Goal: Information Seeking & Learning: Learn about a topic

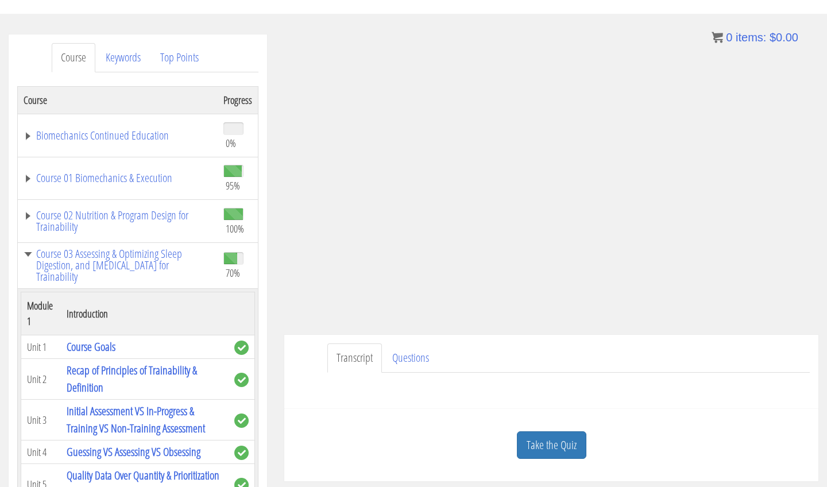
scroll to position [1458, 0]
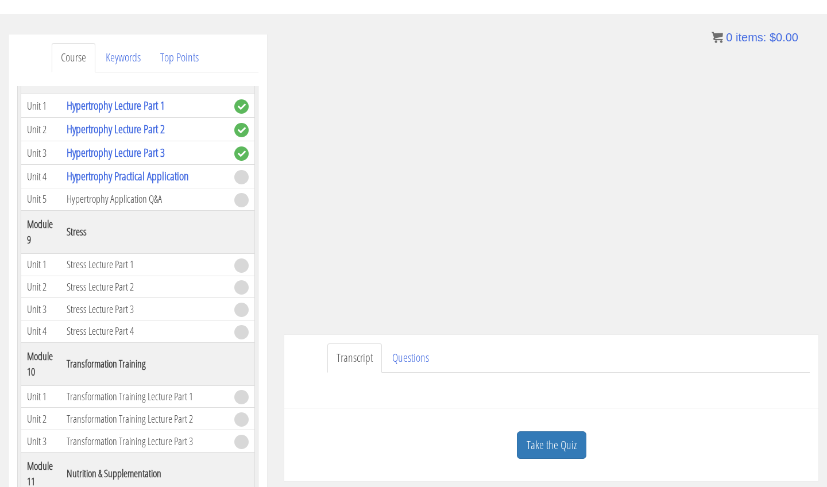
click at [686, 370] on ul "Transcript Questions" at bounding box center [569, 358] width 483 height 29
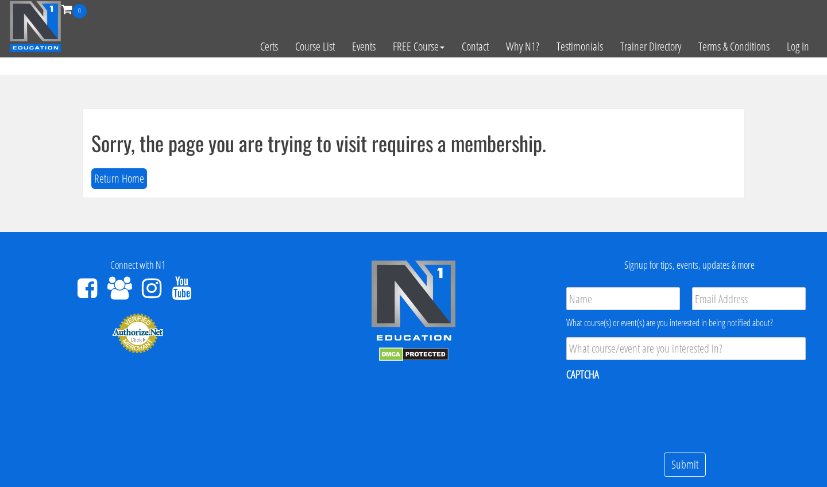
scroll to position [93, 0]
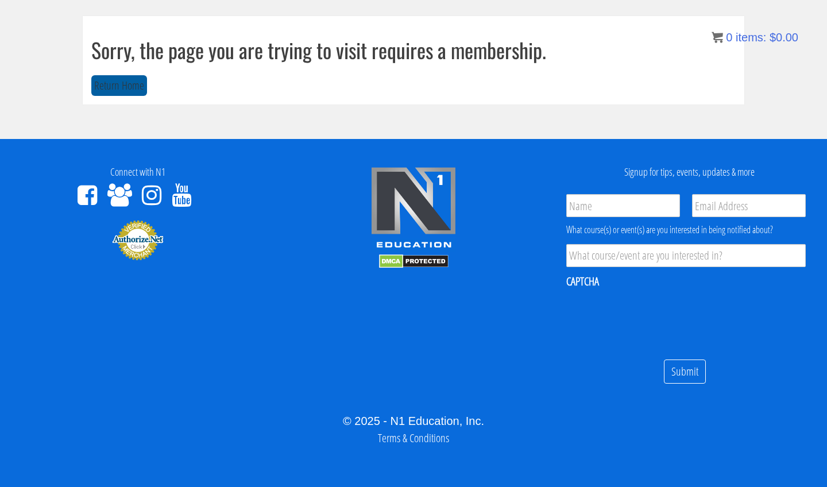
click at [125, 82] on button "Return Home" at bounding box center [119, 85] width 56 height 21
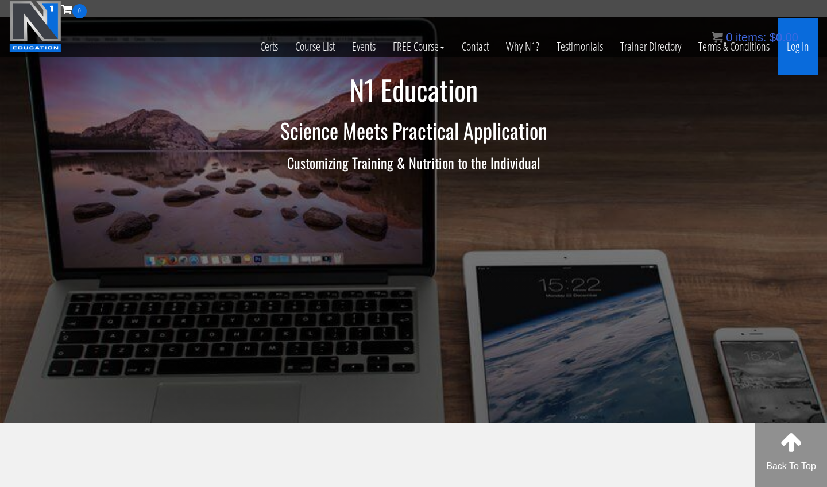
click at [798, 47] on link "Log In" at bounding box center [799, 46] width 40 height 56
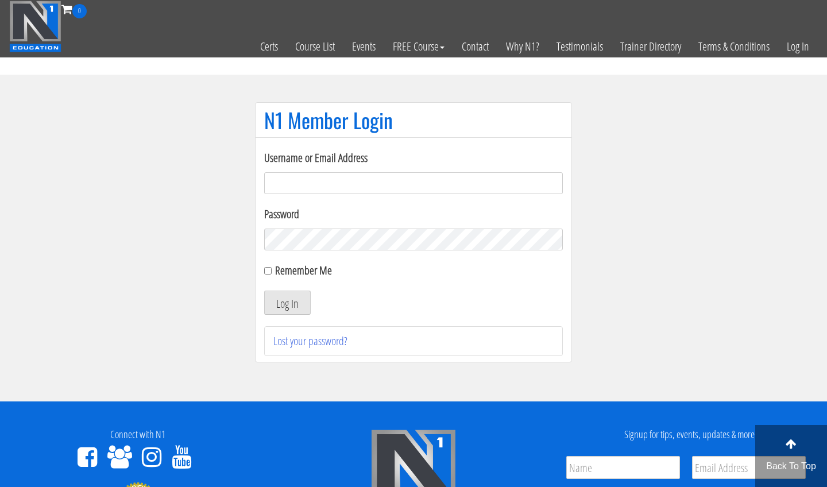
type input "[EMAIL_ADDRESS][DOMAIN_NAME]"
click at [287, 303] on button "Log In" at bounding box center [287, 303] width 47 height 24
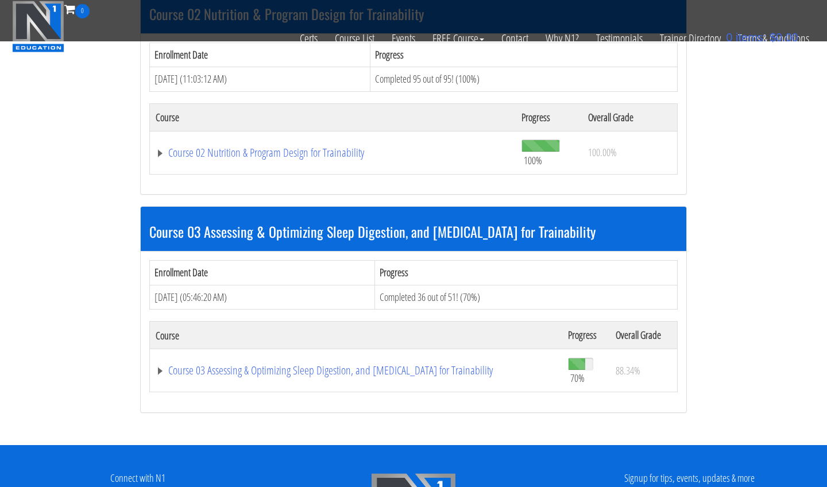
scroll to position [587, 0]
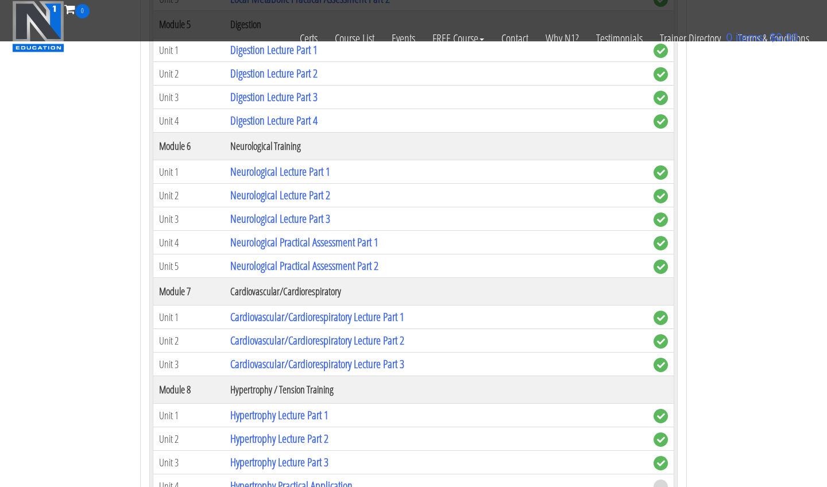
scroll to position [1778, 0]
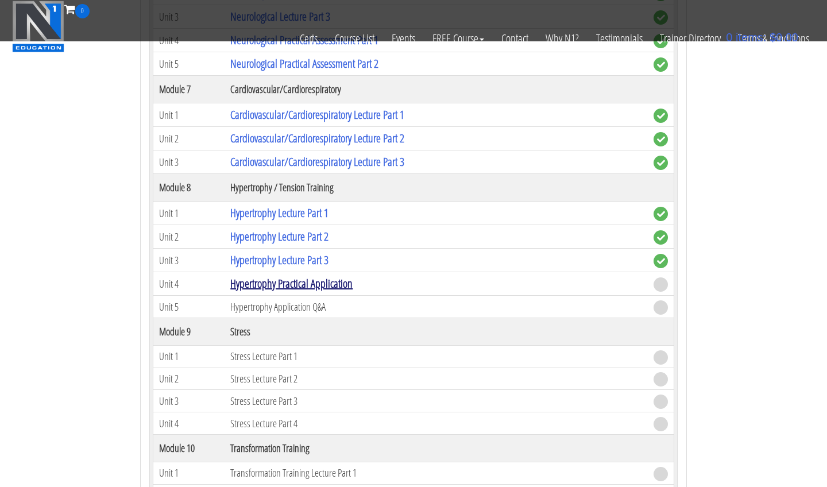
click at [287, 279] on link "Hypertrophy Practical Application" at bounding box center [291, 284] width 122 height 16
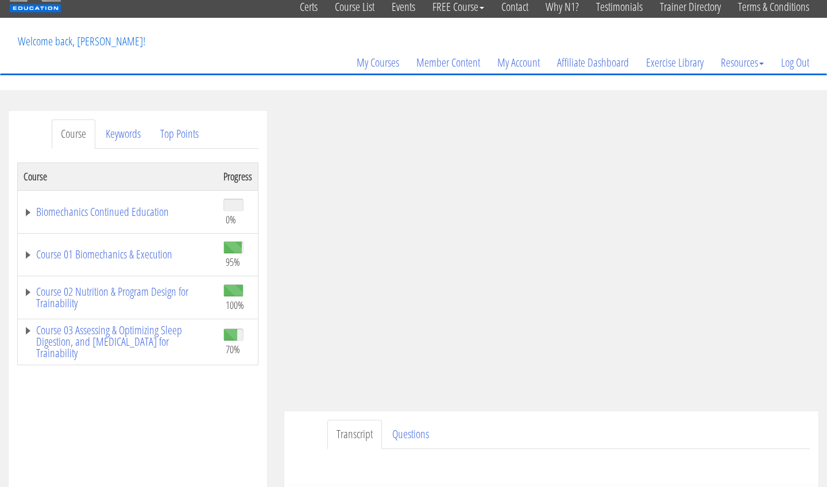
scroll to position [43, 0]
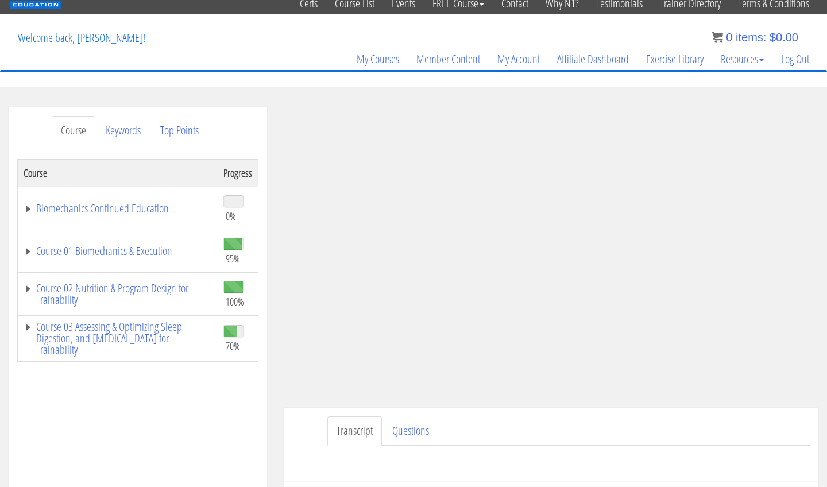
click at [672, 429] on ul "Transcript Questions" at bounding box center [569, 431] width 483 height 29
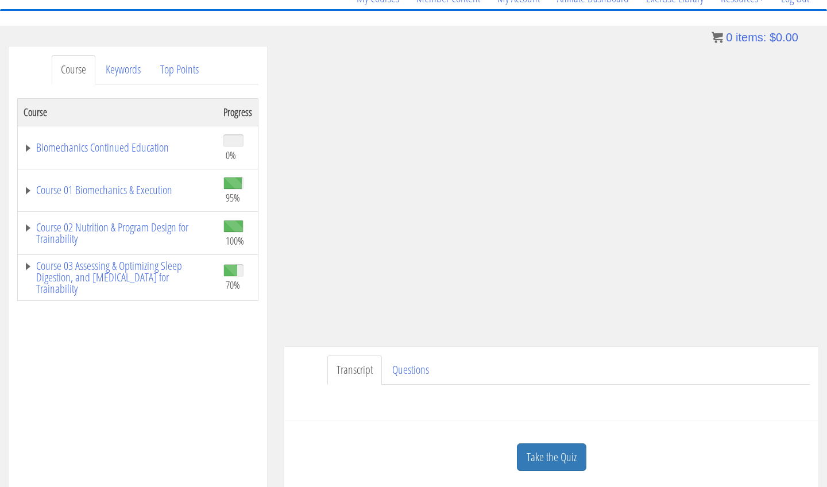
scroll to position [109, 0]
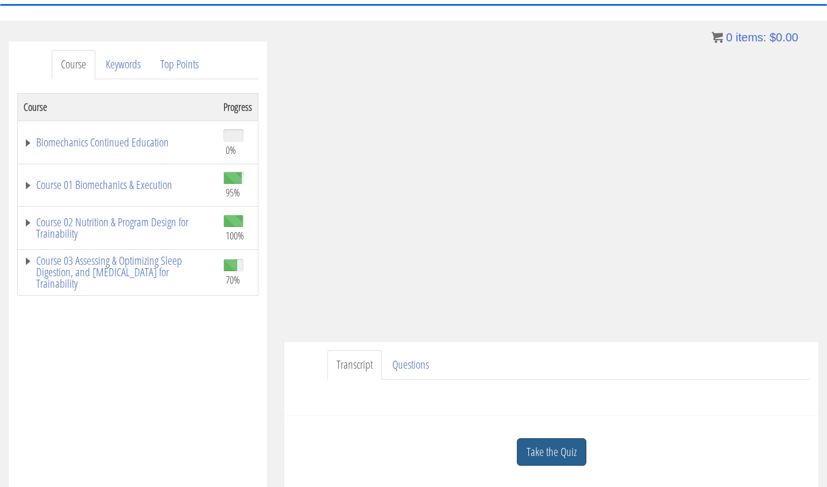
click at [568, 448] on link "Take the Quiz" at bounding box center [552, 452] width 70 height 28
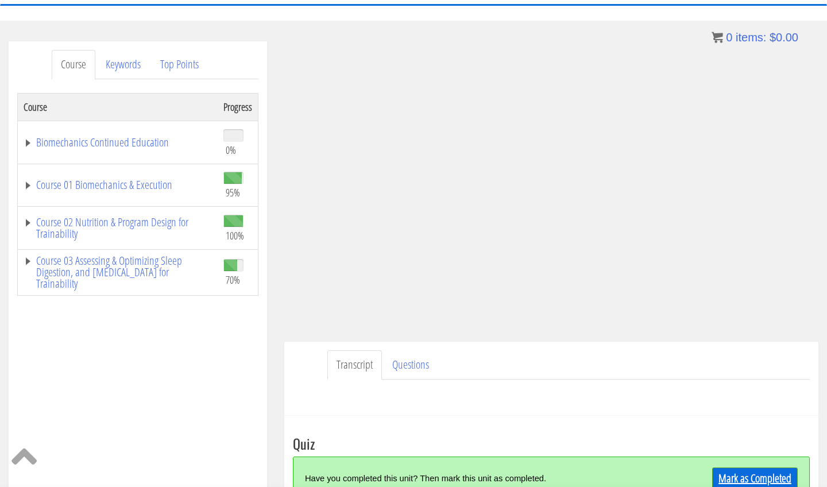
click at [730, 487] on link "Mark as Completed" at bounding box center [756, 479] width 86 height 22
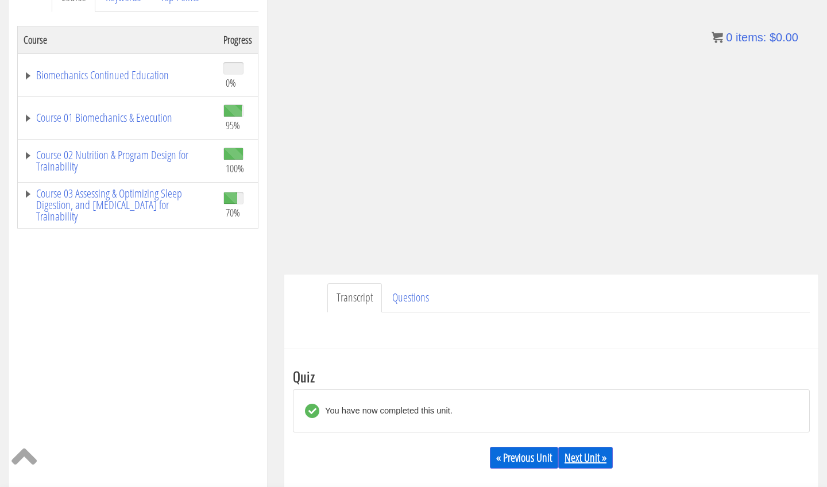
click at [592, 458] on link "Next Unit »" at bounding box center [586, 458] width 55 height 22
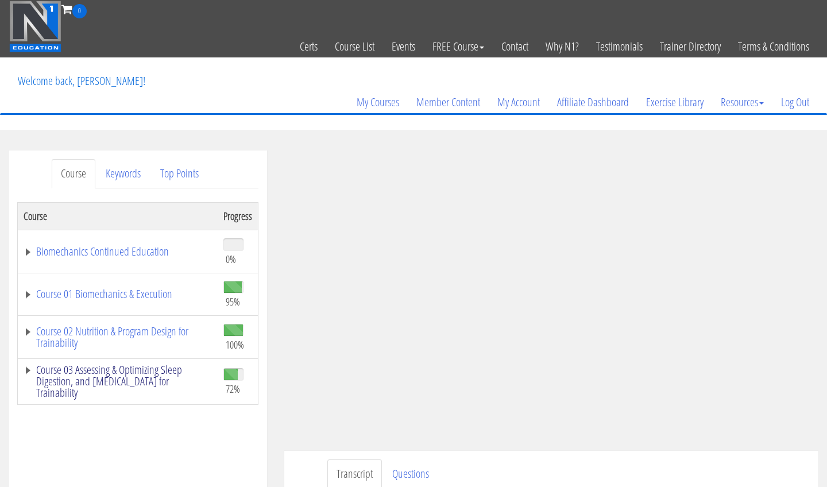
click at [134, 364] on link "Course 03 Assessing & Optimizing Sleep Digestion, and [MEDICAL_DATA] for Traina…" at bounding box center [118, 381] width 188 height 34
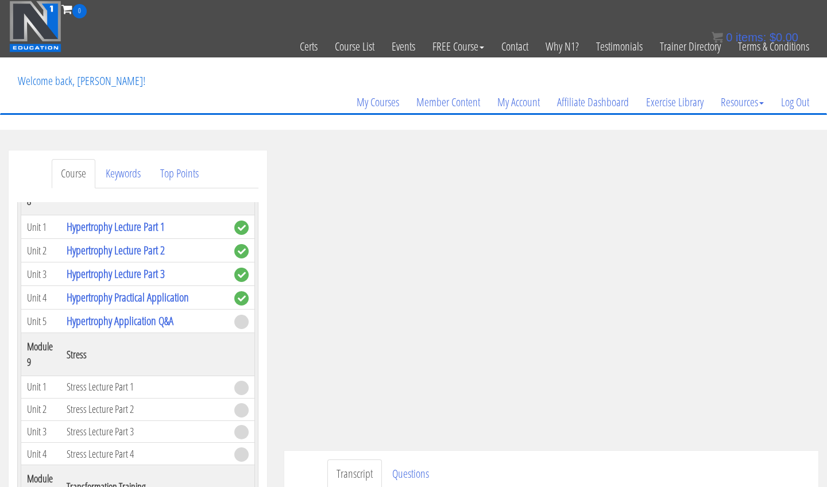
scroll to position [1452, 0]
click at [590, 477] on ul "Transcript Questions" at bounding box center [569, 474] width 483 height 29
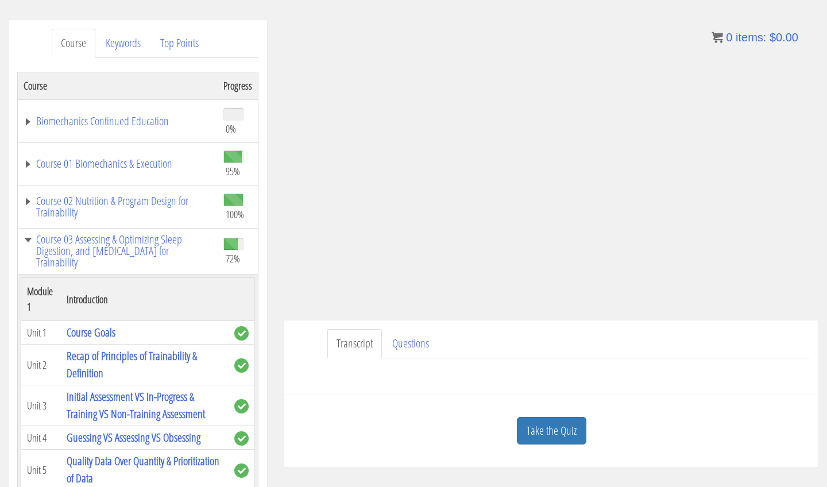
scroll to position [0, 0]
click at [122, 121] on link "Biomechanics Continued Education" at bounding box center [118, 120] width 188 height 11
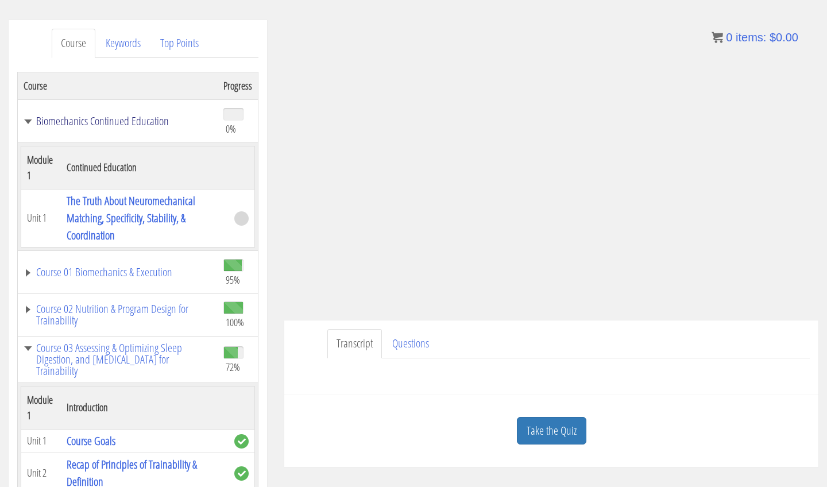
click at [121, 125] on link "Biomechanics Continued Education" at bounding box center [118, 120] width 188 height 11
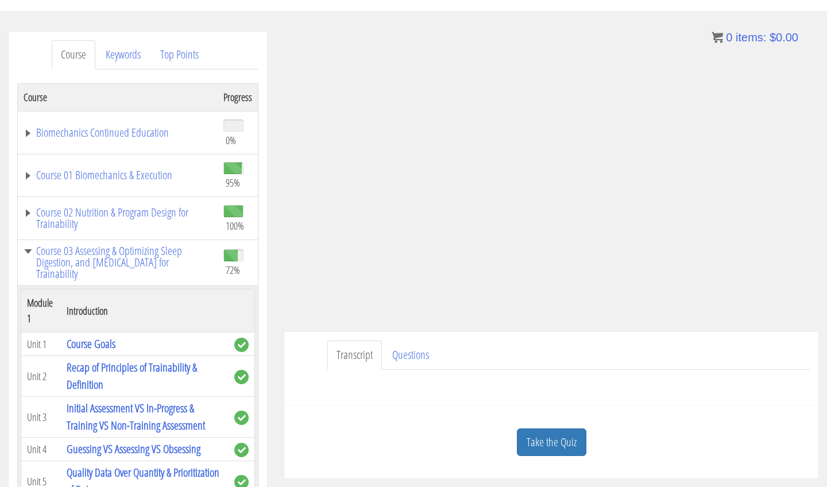
scroll to position [121, 0]
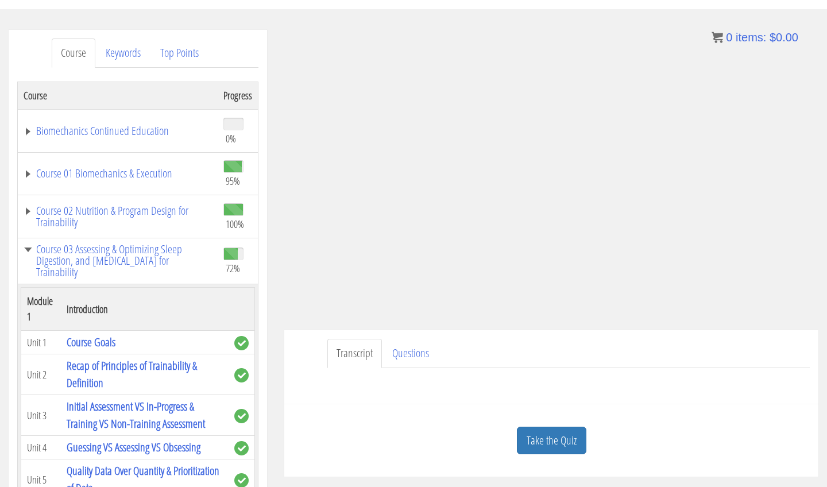
click at [577, 352] on ul "Transcript Questions" at bounding box center [569, 353] width 483 height 29
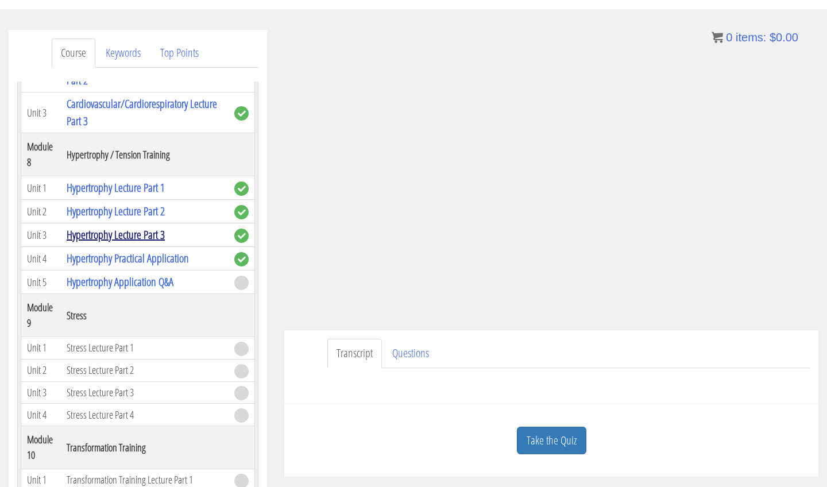
scroll to position [1374, 0]
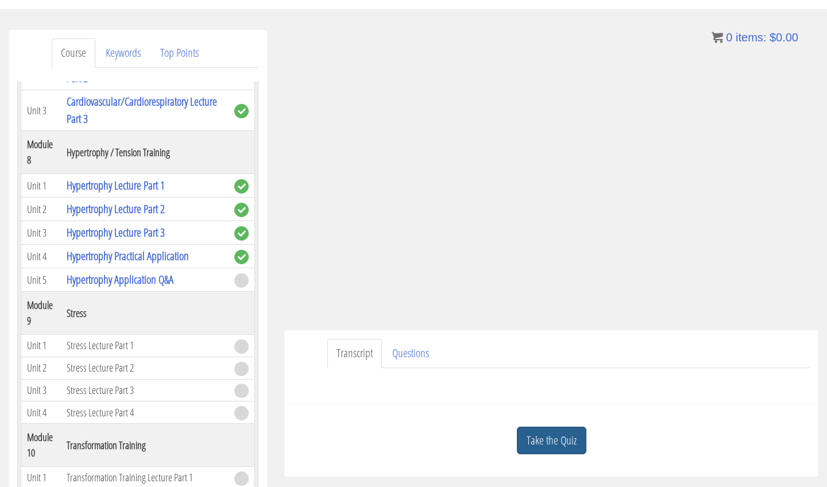
click at [545, 441] on link "Take the Quiz" at bounding box center [552, 441] width 70 height 28
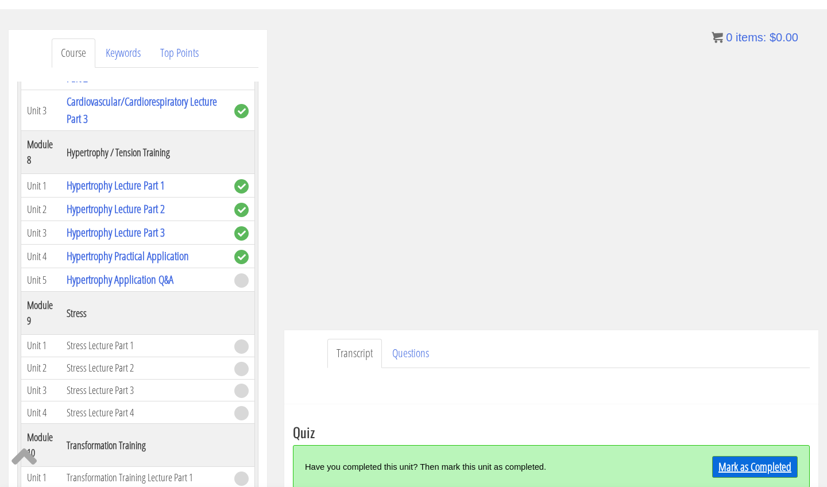
click at [714, 469] on link "Mark as Completed" at bounding box center [756, 467] width 86 height 22
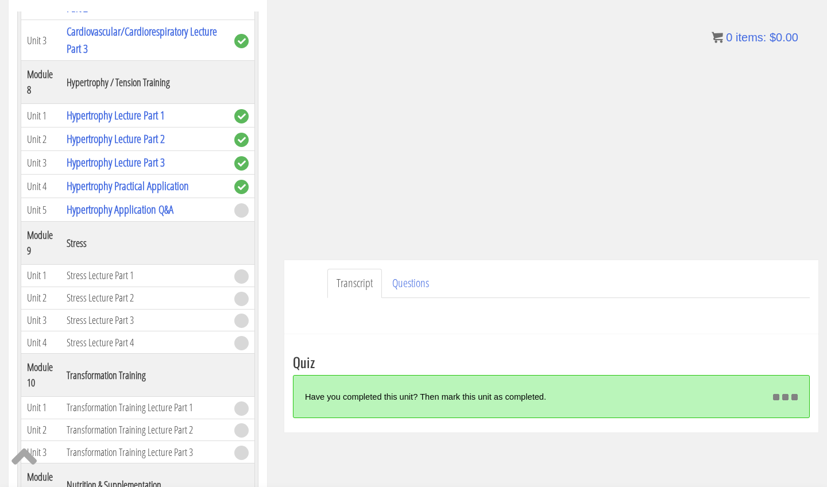
scroll to position [194, 0]
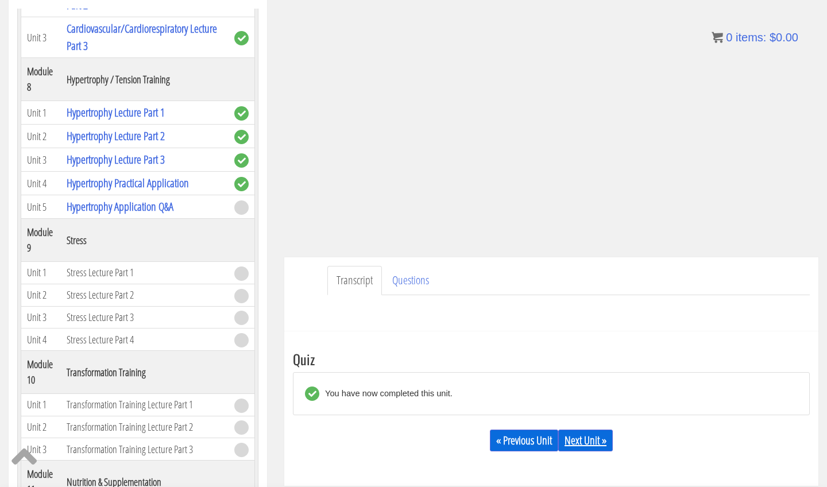
click at [587, 439] on link "Next Unit »" at bounding box center [586, 441] width 55 height 22
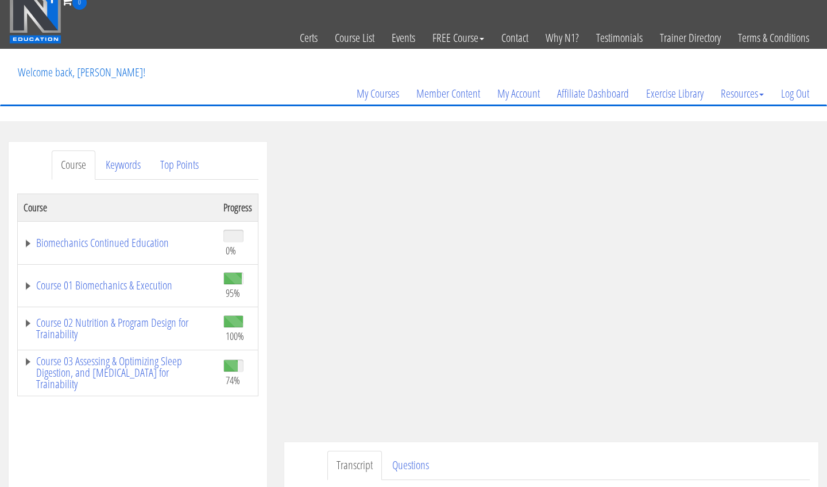
scroll to position [24, 0]
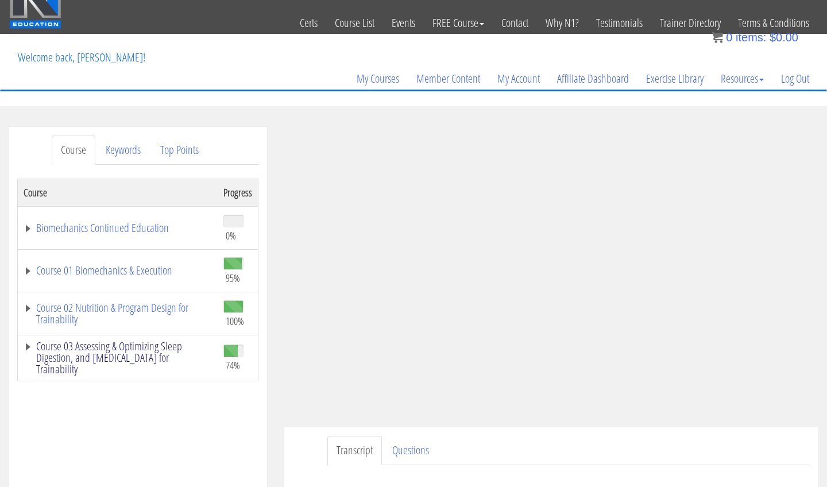
click at [67, 353] on link "Course 03 Assessing & Optimizing Sleep Digestion, and Stress Management for Tra…" at bounding box center [118, 358] width 188 height 34
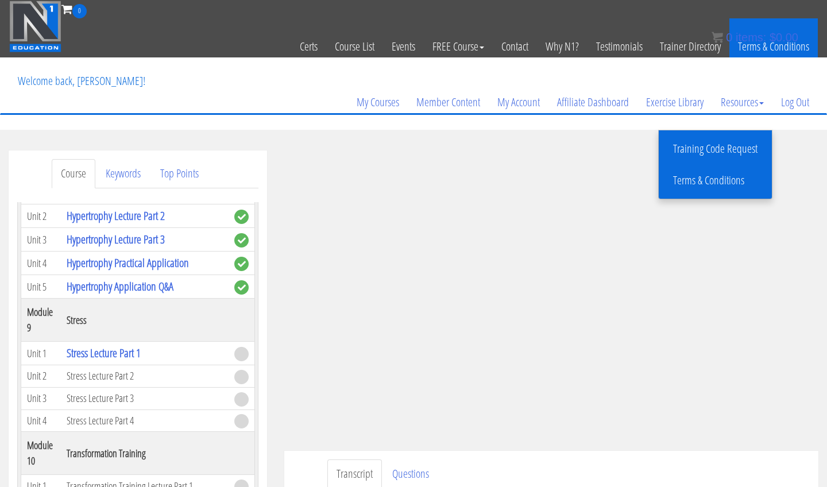
scroll to position [0, 0]
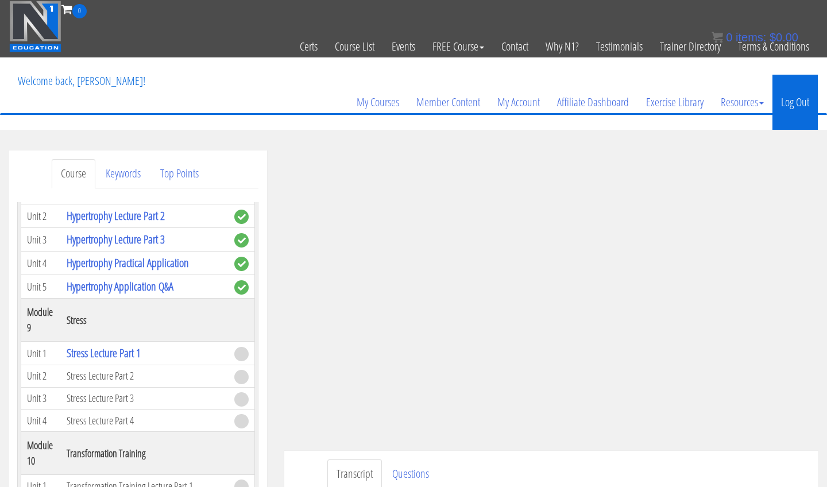
click at [788, 101] on link "Log Out" at bounding box center [795, 102] width 45 height 55
